Goal: Navigation & Orientation: Find specific page/section

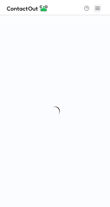
click at [97, 8] on span at bounding box center [98, 9] width 6 height 6
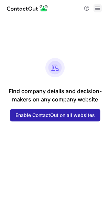
click at [100, 9] on span at bounding box center [98, 9] width 6 height 6
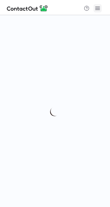
click at [96, 9] on span at bounding box center [98, 9] width 6 height 6
click at [98, 6] on span at bounding box center [98, 9] width 6 height 6
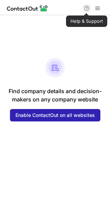
click at [88, 10] on span at bounding box center [87, 9] width 6 height 6
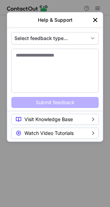
click at [98, 18] on img "left-button" at bounding box center [95, 20] width 7 height 7
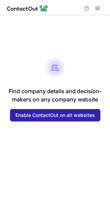
click at [18, 9] on img at bounding box center [27, 8] width 41 height 8
click at [95, 6] on span at bounding box center [98, 9] width 6 height 6
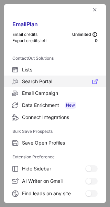
click at [92, 81] on span at bounding box center [95, 82] width 6 height 6
